Goal: Transaction & Acquisition: Register for event/course

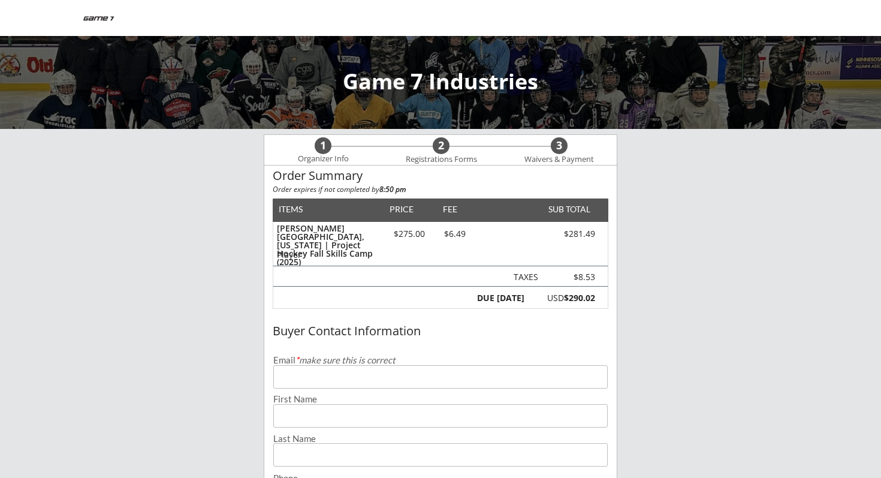
click at [325, 371] on input "email" at bounding box center [440, 376] width 334 height 23
type input "[EMAIL_ADDRESS][DOMAIN_NAME]"
type input "[PERSON_NAME]"
type input "[PHONE_NUMBER]"
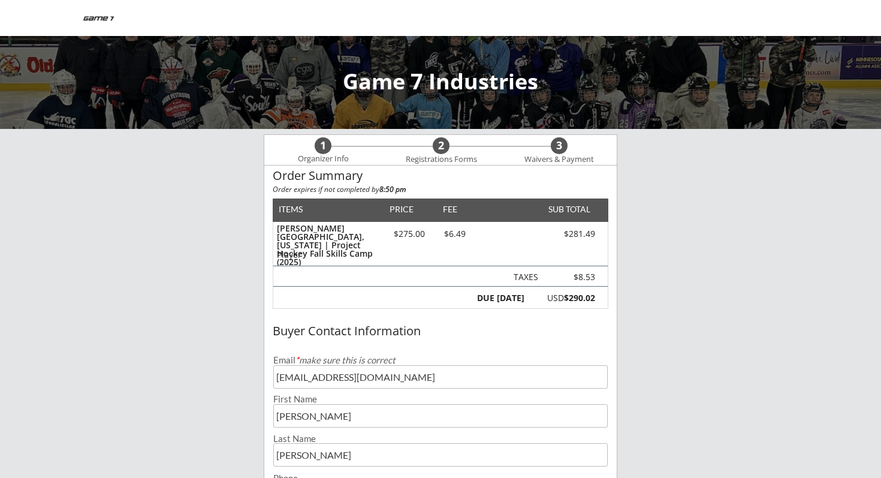
scroll to position [255, 0]
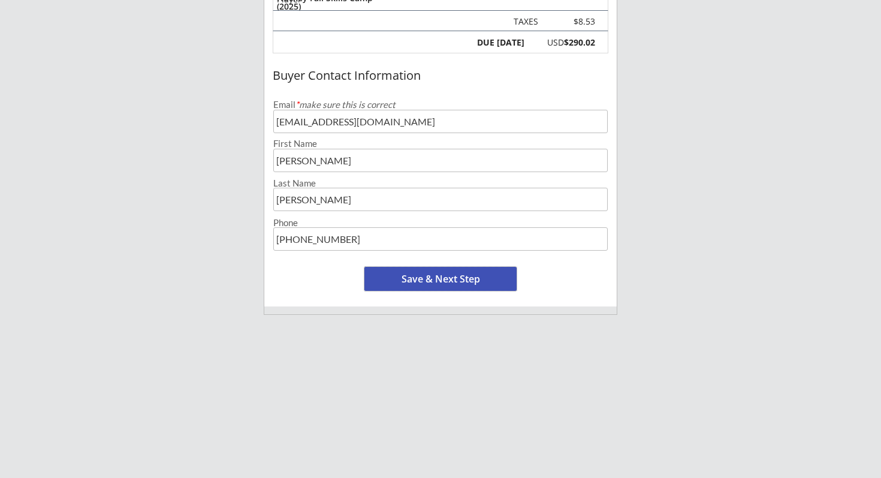
click at [445, 278] on button "Save & Next Step" at bounding box center [440, 279] width 152 height 24
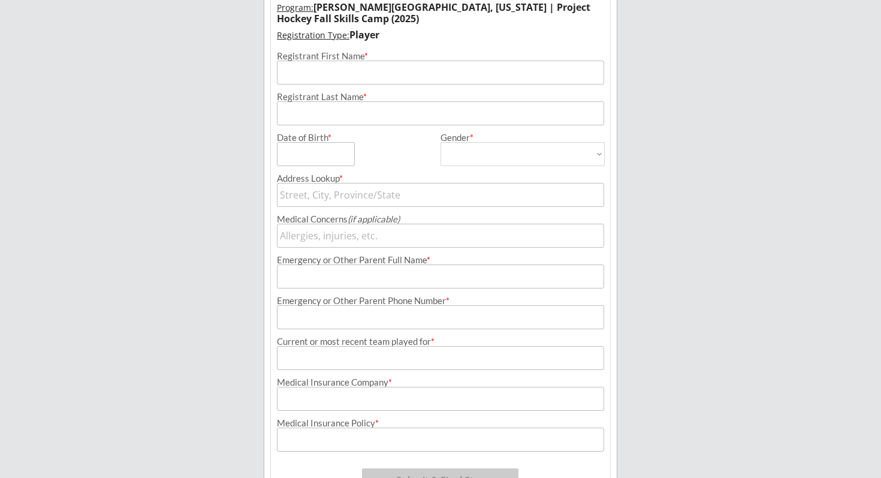
scroll to position [122, 0]
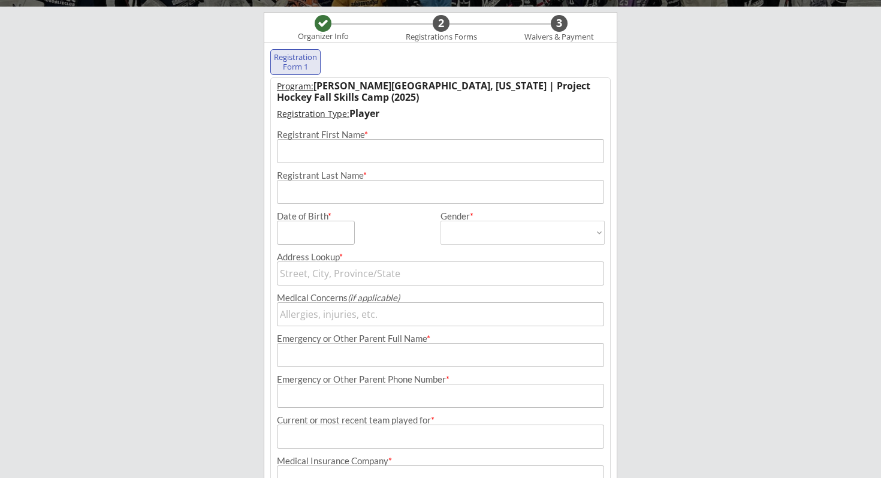
click at [311, 150] on input "input" at bounding box center [440, 151] width 327 height 24
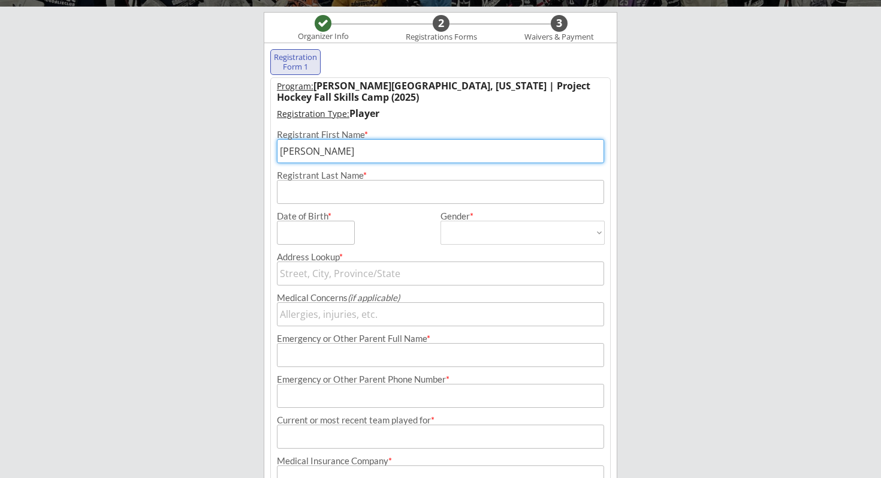
type input "[PERSON_NAME]"
type input "[STREET_ADDRESS]"
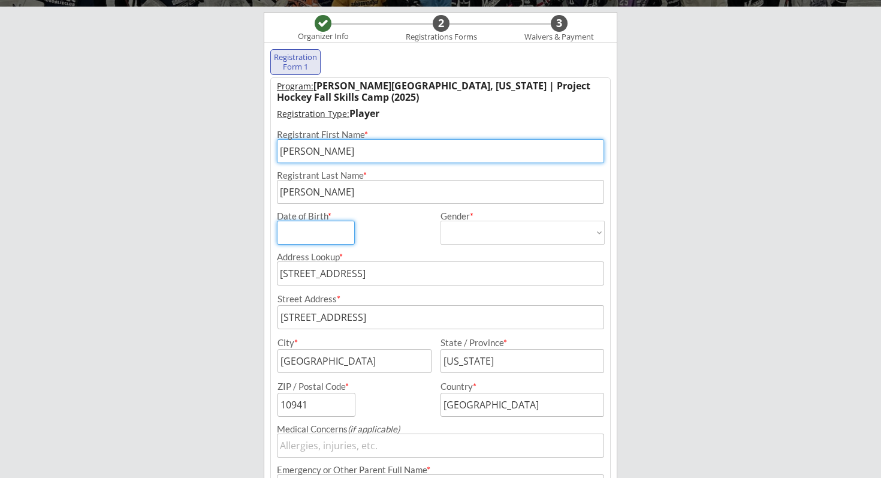
click at [311, 233] on input "input" at bounding box center [316, 233] width 78 height 24
type input "[DATE]"
click at [488, 235] on select "[DEMOGRAPHIC_DATA] [DEMOGRAPHIC_DATA]" at bounding box center [522, 233] width 164 height 24
select select ""[DEMOGRAPHIC_DATA]""
type input "[DEMOGRAPHIC_DATA]"
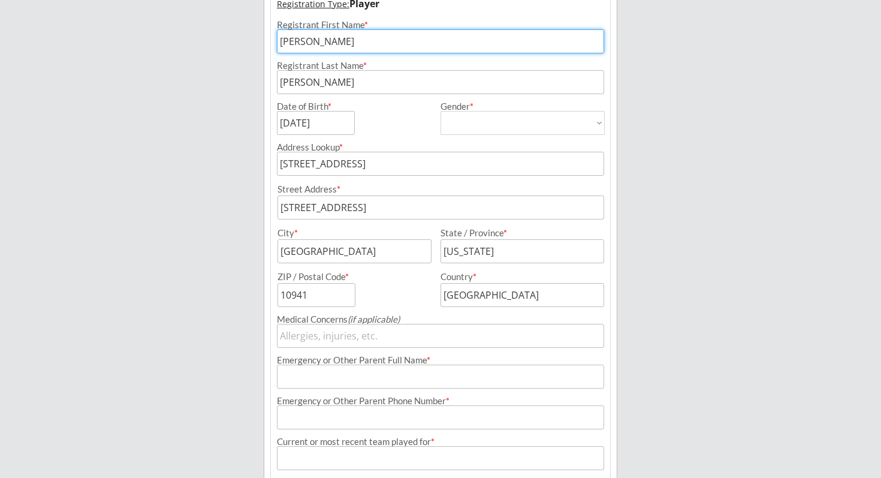
scroll to position [267, 0]
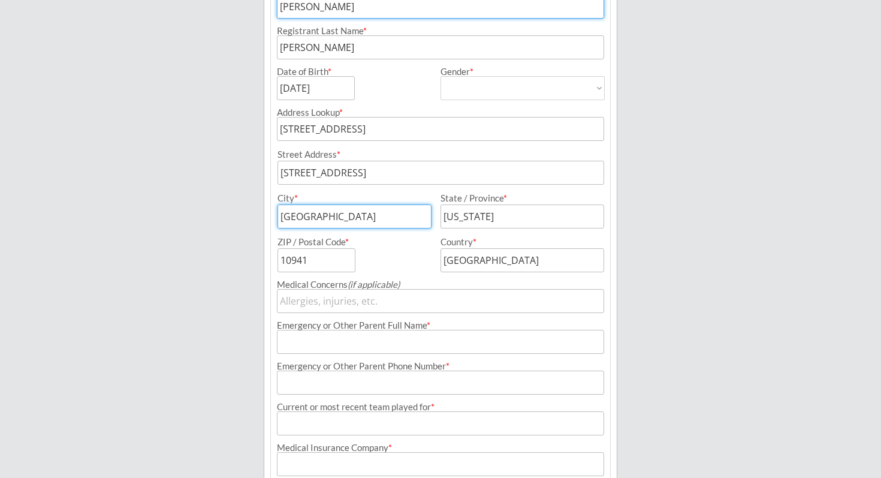
drag, startPoint x: 342, startPoint y: 215, endPoint x: 281, endPoint y: 216, distance: 61.1
click at [281, 216] on input "input" at bounding box center [354, 216] width 154 height 24
type input "[PERSON_NAME]"
click at [476, 213] on input "input" at bounding box center [522, 216] width 164 height 24
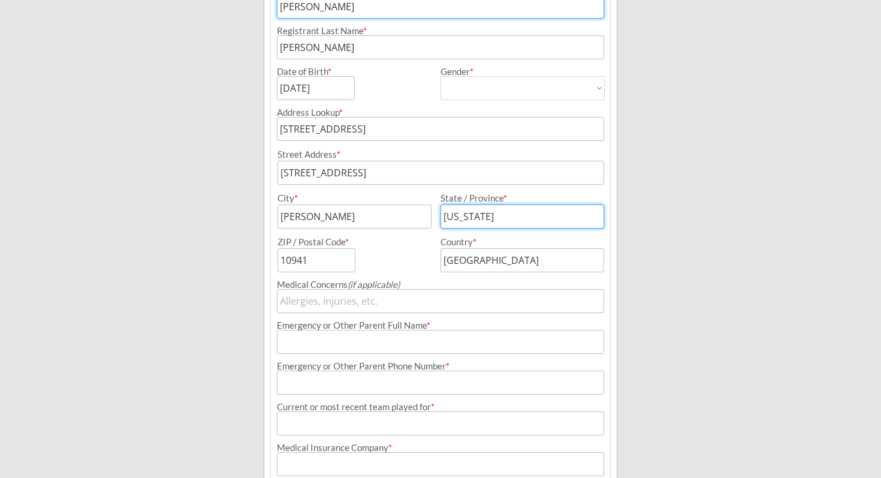
drag, startPoint x: 442, startPoint y: 218, endPoint x: 509, endPoint y: 215, distance: 67.2
click at [509, 216] on input "input" at bounding box center [522, 216] width 164 height 24
type input "ID"
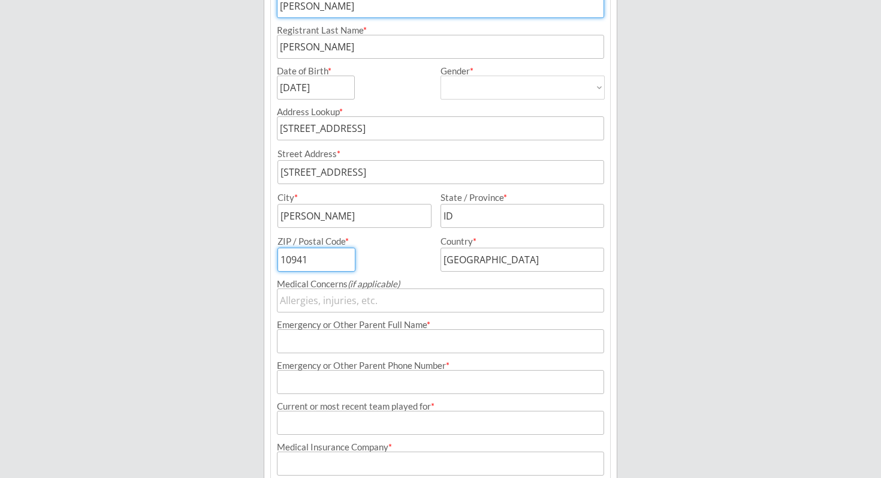
click at [321, 257] on input "input" at bounding box center [316, 260] width 78 height 24
type input "1"
type input "83455"
click at [509, 336] on input "input" at bounding box center [440, 341] width 327 height 24
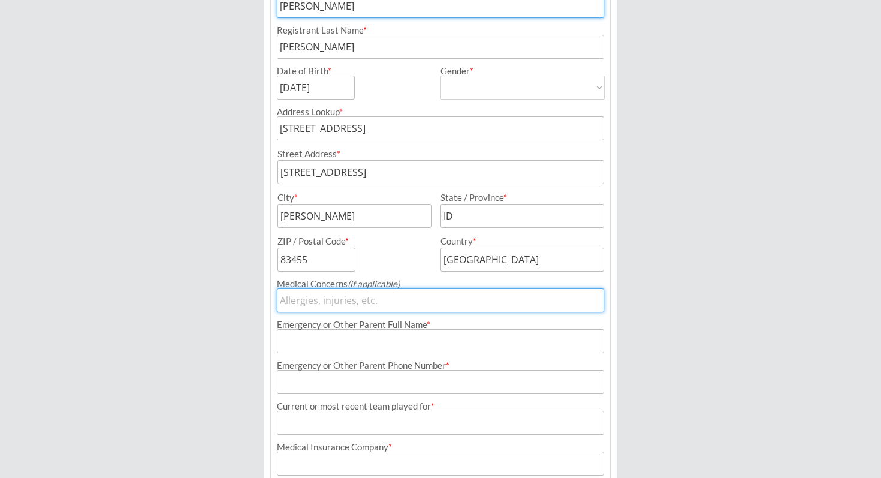
click at [337, 297] on input "input" at bounding box center [440, 300] width 327 height 24
type input "na"
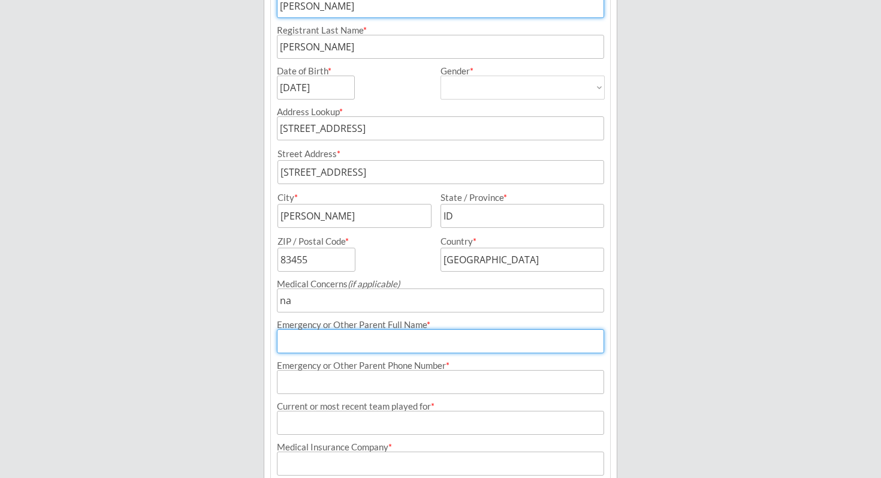
click at [322, 342] on input "input" at bounding box center [440, 341] width 327 height 24
type input "V"
type input "[PERSON_NAME]"
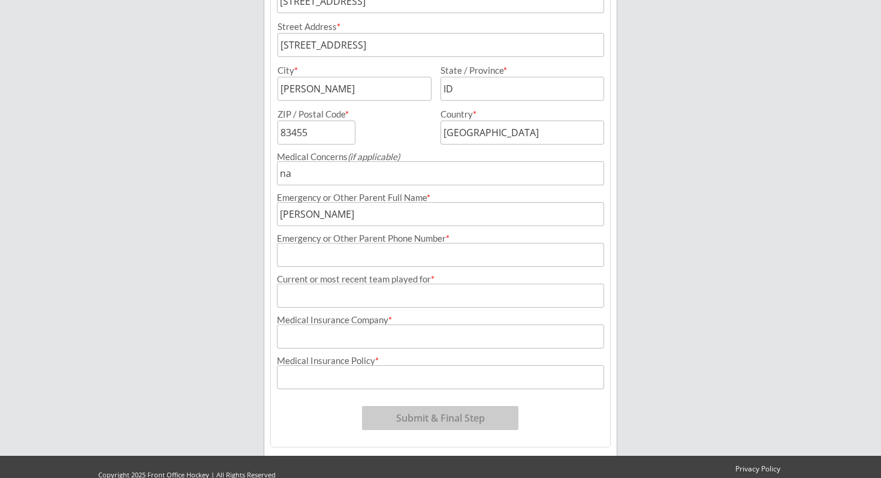
scroll to position [412, 0]
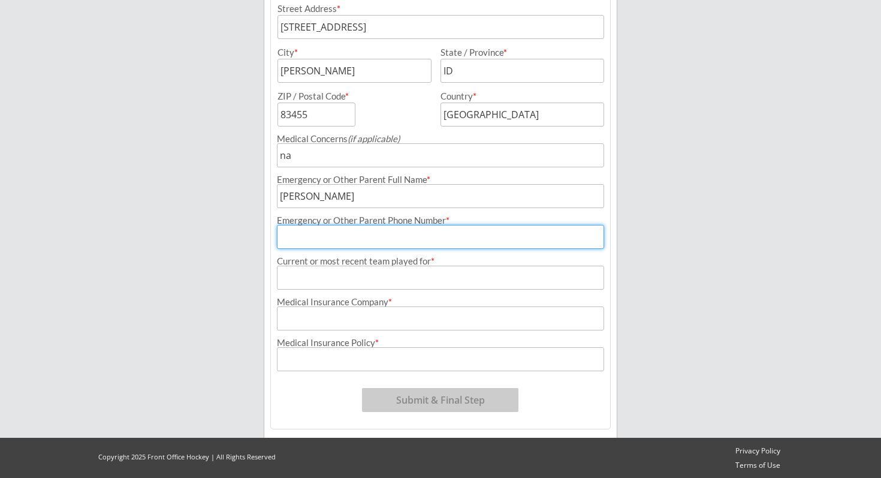
click at [334, 239] on input "input" at bounding box center [440, 237] width 327 height 24
type input "[PHONE_NUMBER]"
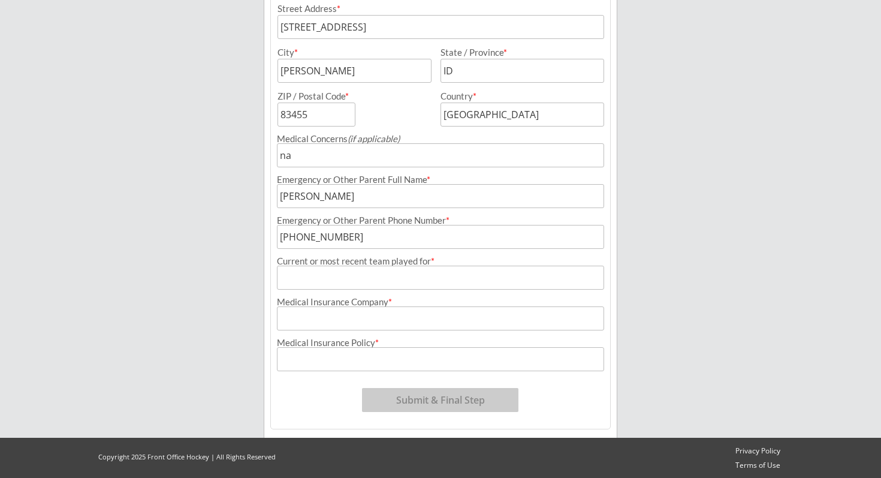
click at [336, 276] on input "input" at bounding box center [440, 277] width 327 height 24
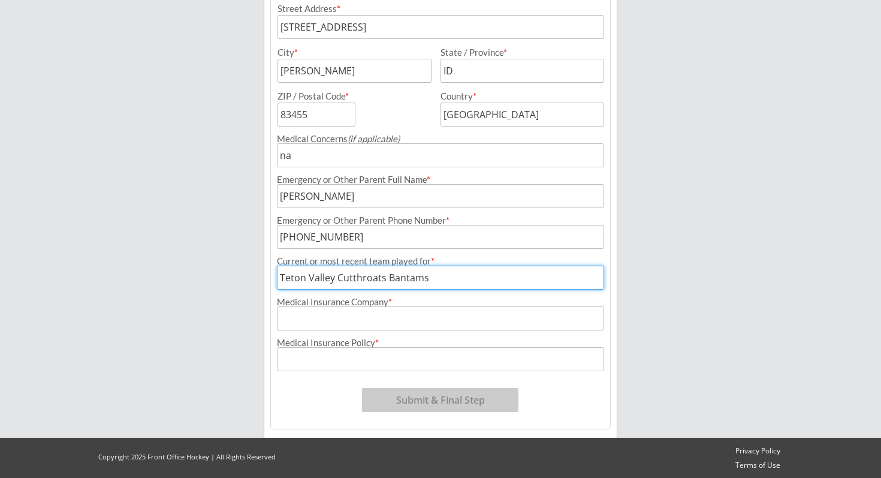
drag, startPoint x: 388, startPoint y: 277, endPoint x: 442, endPoint y: 279, distance: 54.6
click at [442, 279] on input "input" at bounding box center [440, 277] width 327 height 24
type input "Teton Valley Cutthroats Bantams"
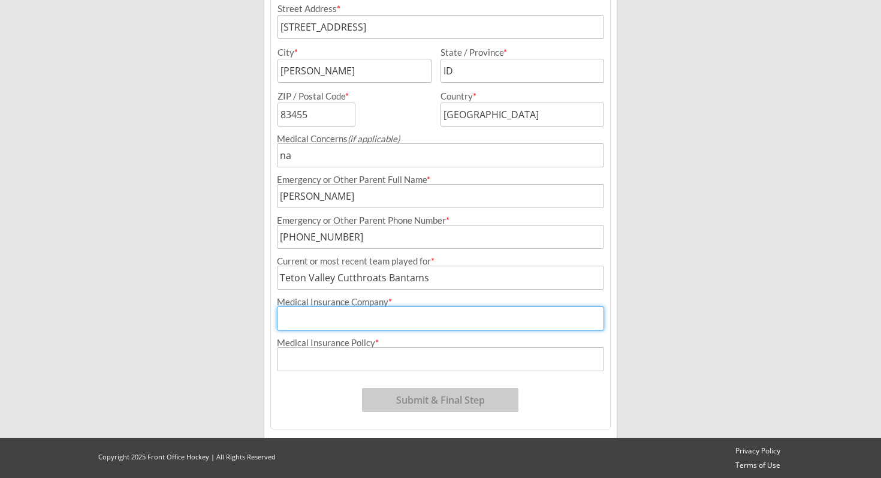
click at [359, 319] on input "input" at bounding box center [440, 318] width 327 height 24
type input "Cigna"
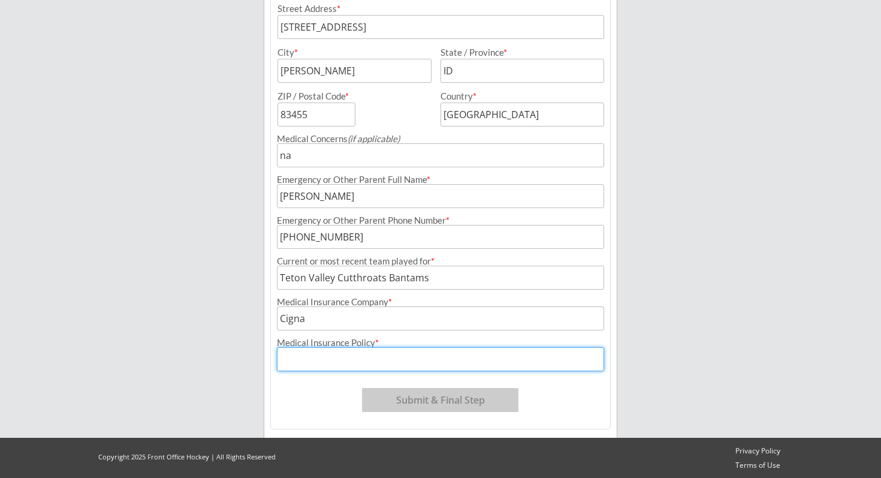
click at [328, 357] on input "input" at bounding box center [440, 359] width 327 height 24
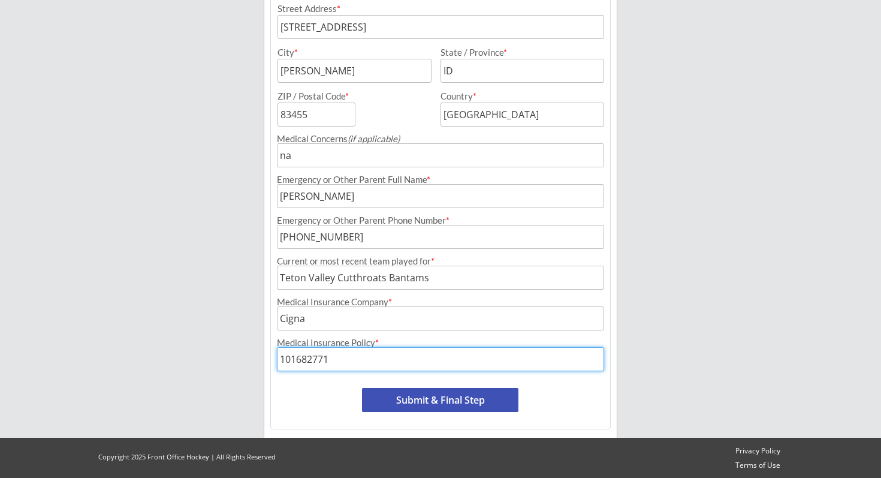
type input "101682771"
click at [464, 398] on button "Submit & Final Step" at bounding box center [440, 400] width 156 height 24
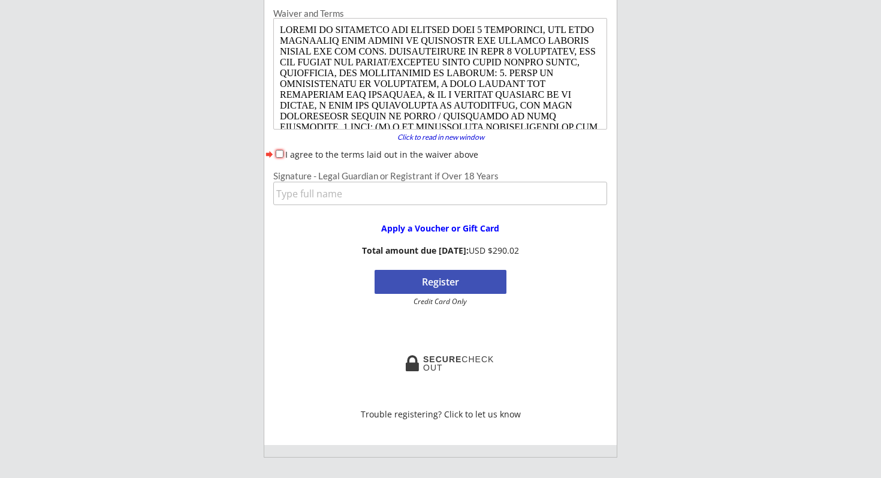
scroll to position [134, 0]
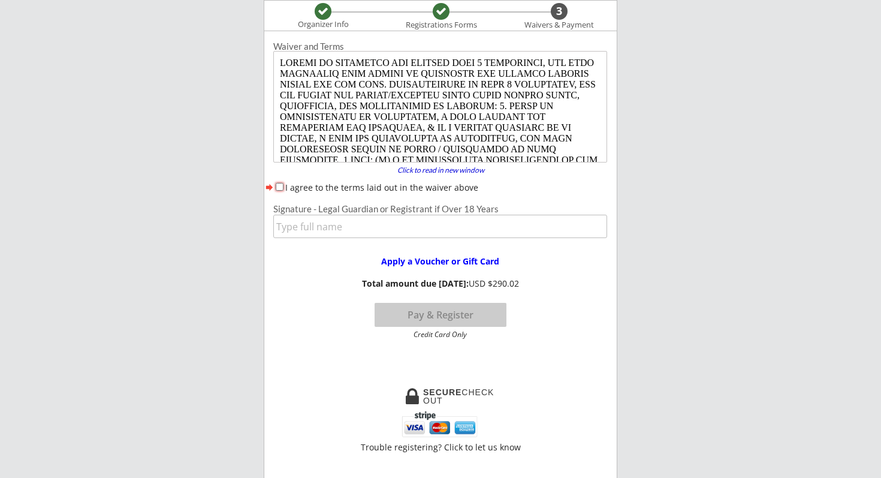
click at [279, 186] on input "I agree to the terms laid out in the waiver above" at bounding box center [280, 187] width 8 height 8
checkbox input "true"
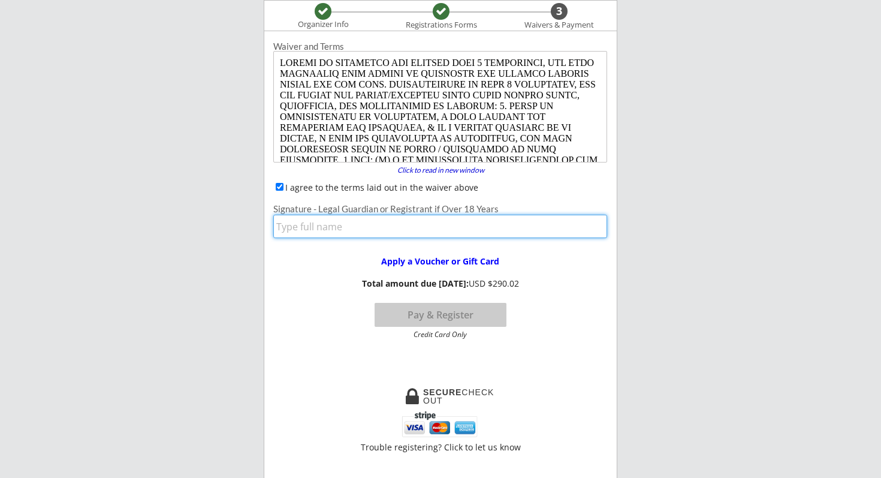
click at [286, 228] on input "input" at bounding box center [440, 226] width 334 height 23
type input "[PERSON_NAME]"
click at [442, 314] on button "Pay & Register" at bounding box center [441, 315] width 132 height 24
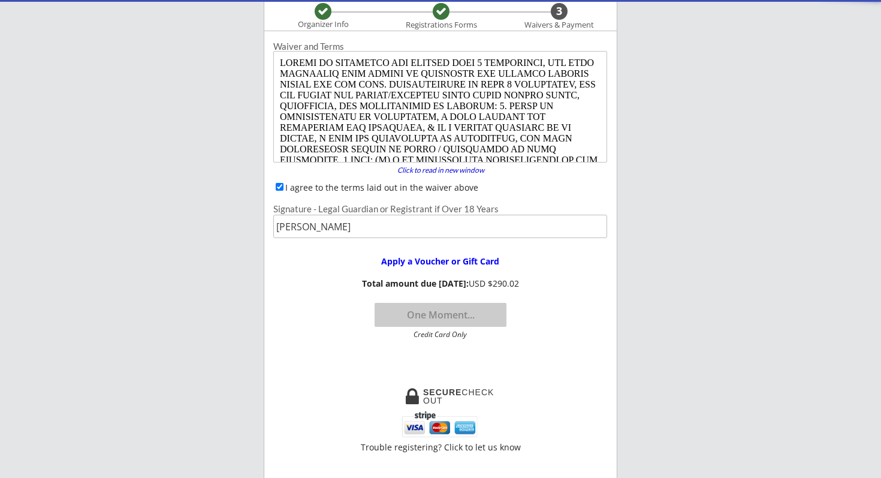
scroll to position [0, 0]
